Goal: Contribute content: Contribute content

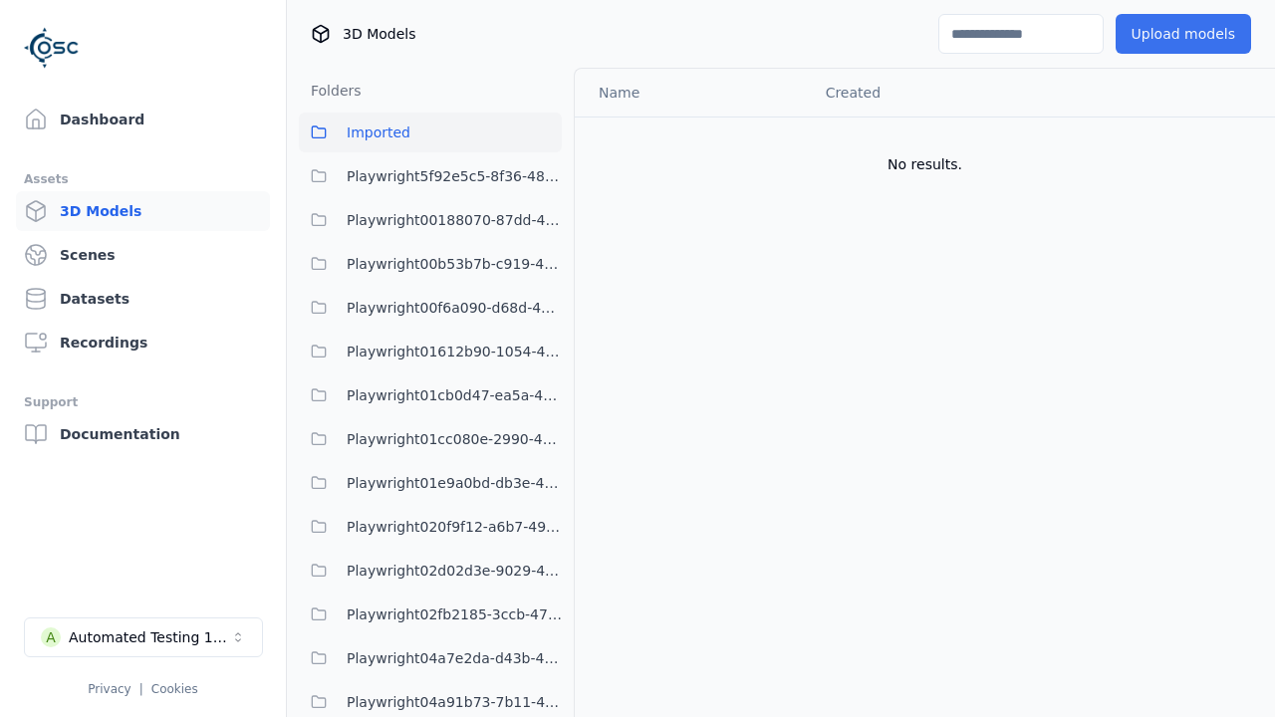
click at [1182, 34] on button "Upload models" at bounding box center [1182, 34] width 135 height 40
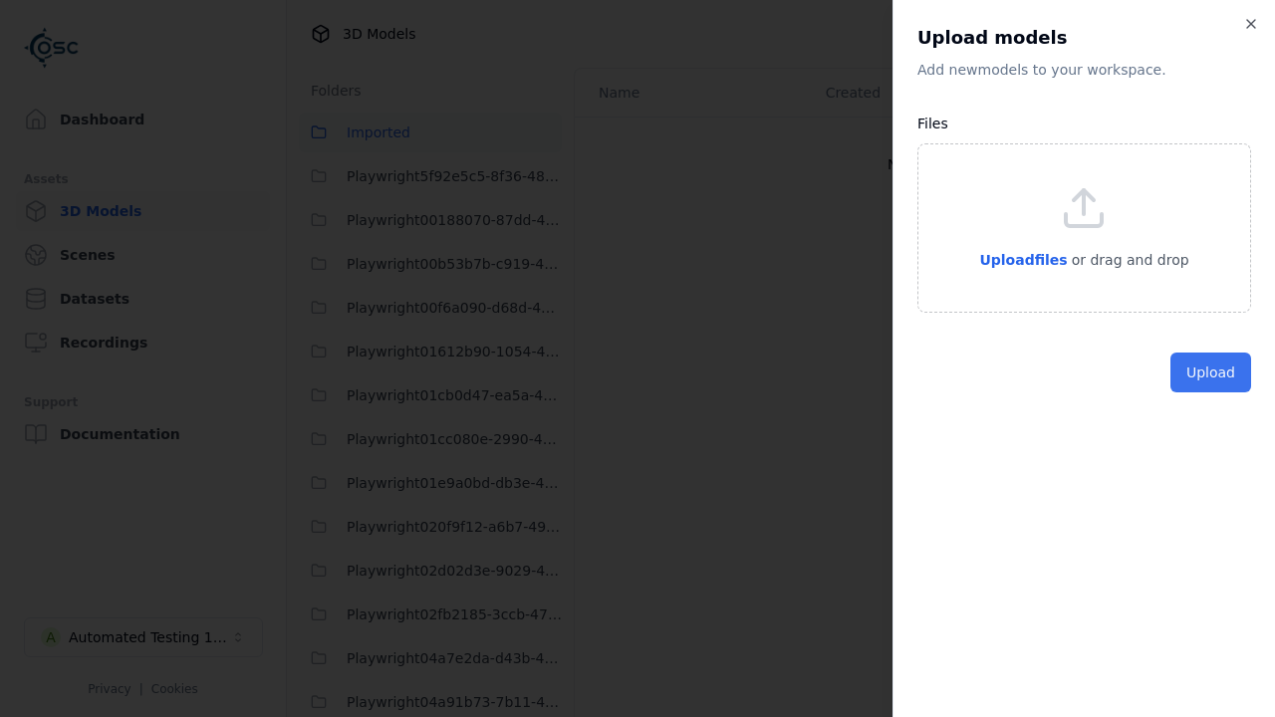
click at [1210, 392] on button "Upload" at bounding box center [1210, 372] width 81 height 40
